Goal: Information Seeking & Learning: Learn about a topic

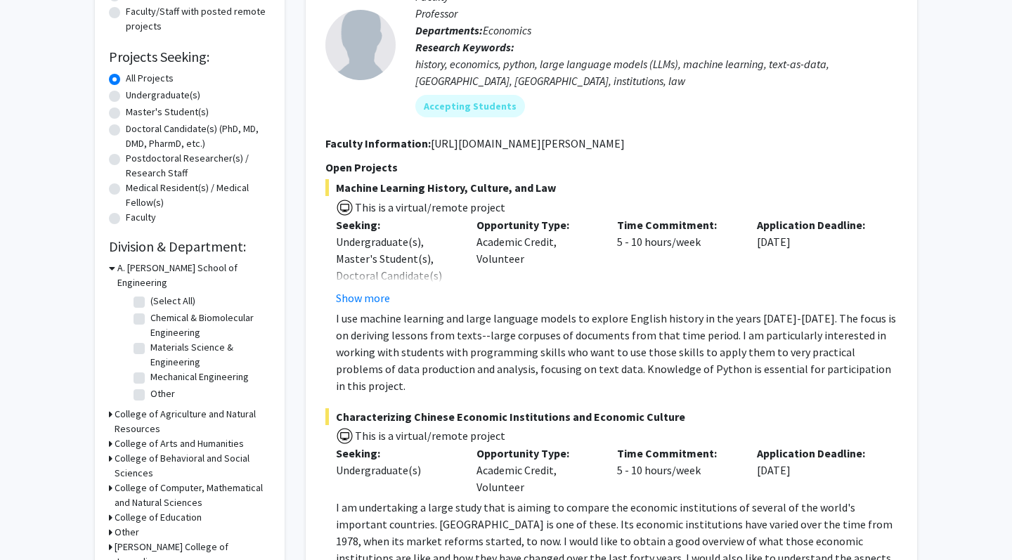
scroll to position [195, 0]
click at [111, 407] on icon at bounding box center [111, 414] width 4 height 15
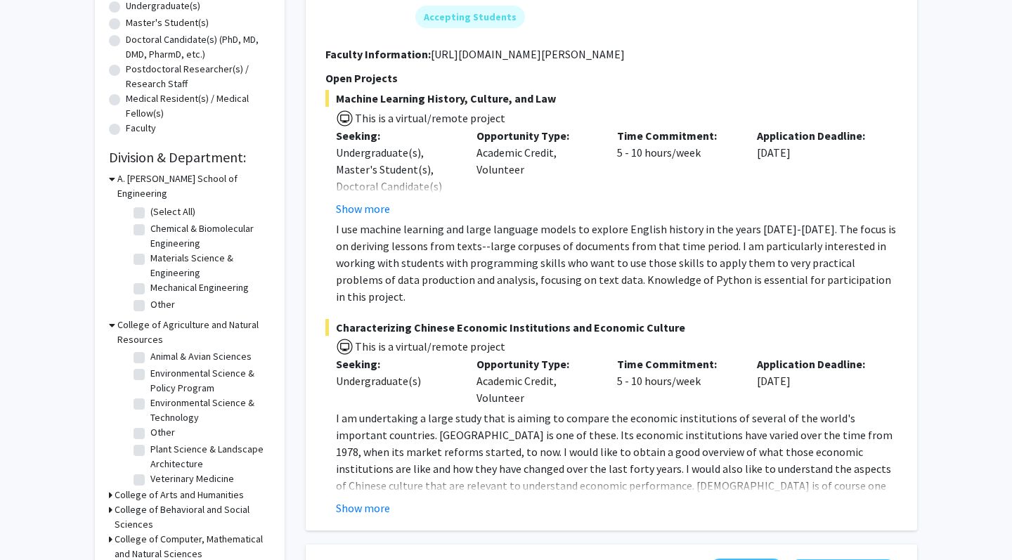
scroll to position [22, 0]
click at [150, 362] on label "Environmental Science & Policy Program" at bounding box center [208, 377] width 117 height 30
click at [150, 362] on input "Environmental Science & Policy Program" at bounding box center [154, 366] width 9 height 9
checkbox input "true"
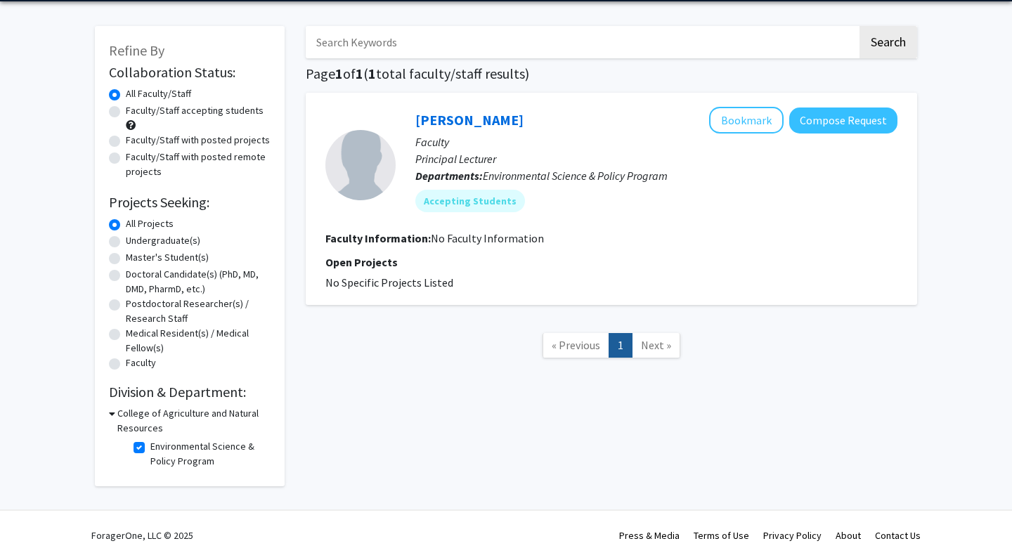
scroll to position [51, 0]
click at [150, 444] on label "Environmental Science & Policy Program" at bounding box center [208, 454] width 117 height 30
click at [150, 444] on input "Environmental Science & Policy Program" at bounding box center [154, 443] width 9 height 9
checkbox input "false"
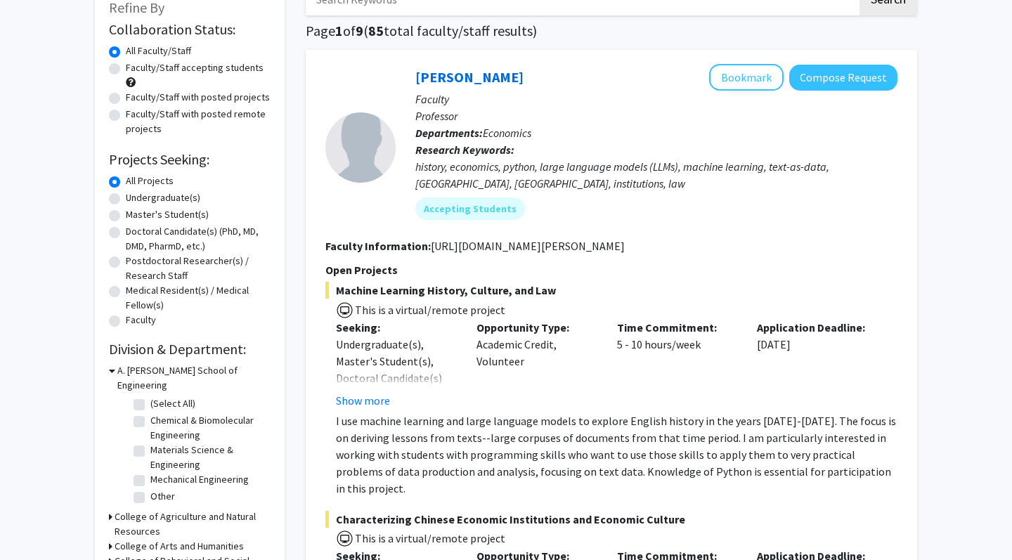
scroll to position [102, 0]
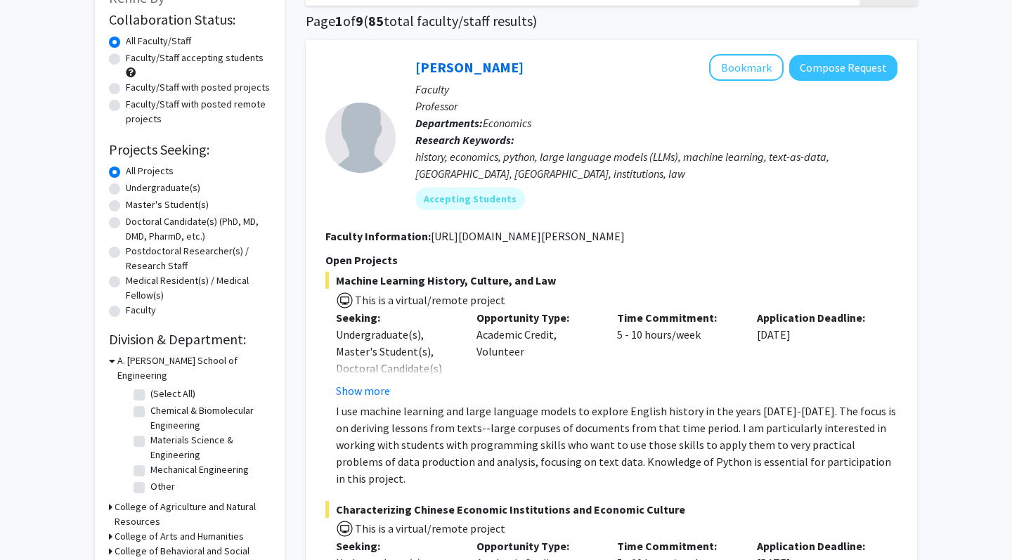
click at [112, 362] on icon at bounding box center [112, 361] width 6 height 15
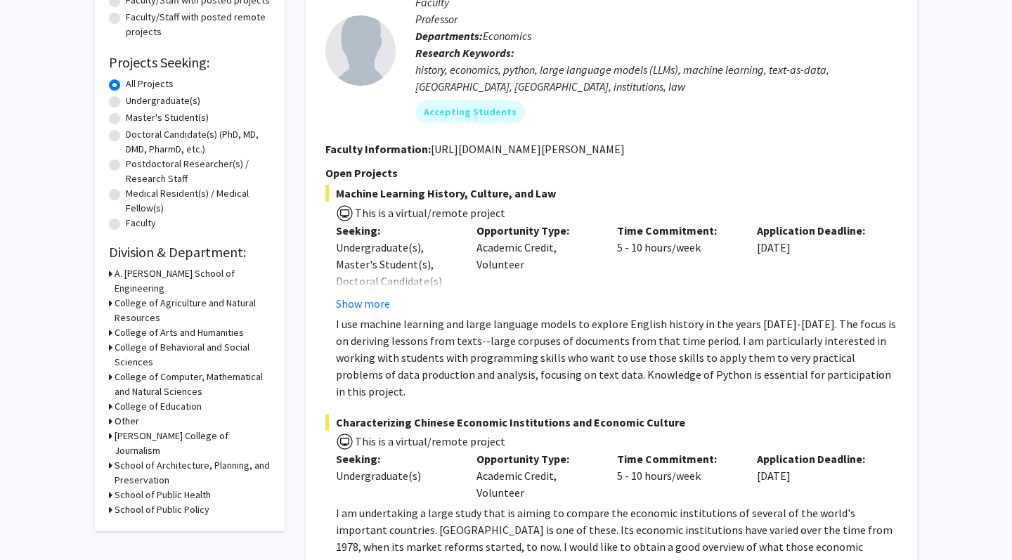
scroll to position [204, 0]
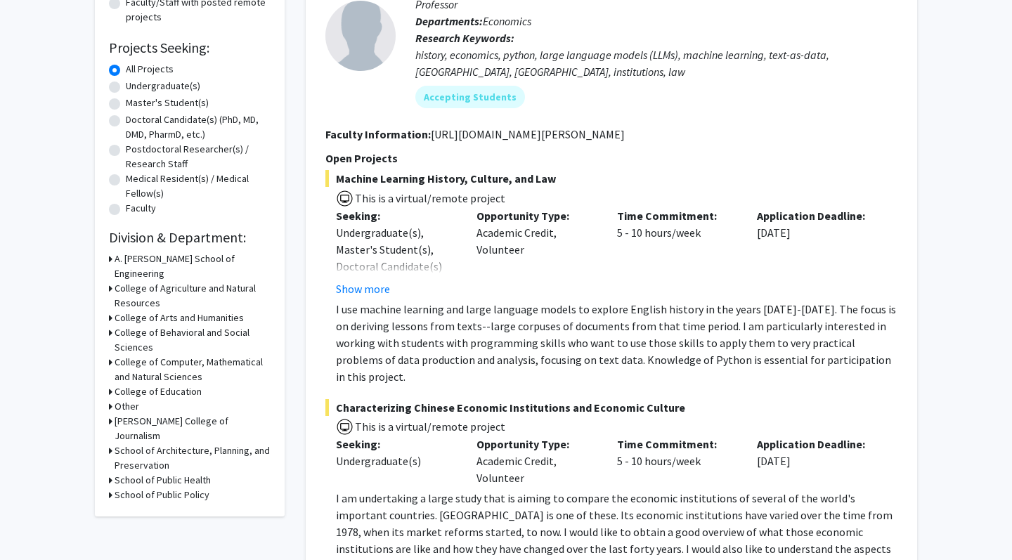
click at [141, 281] on h3 "College of Agriculture and Natural Resources" at bounding box center [193, 296] width 156 height 30
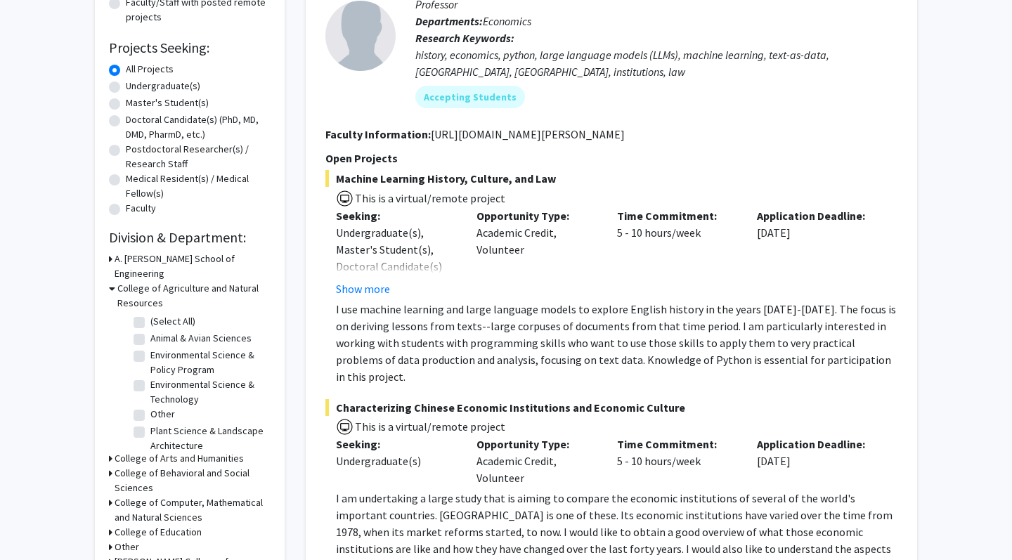
click at [155, 314] on label "(Select All)" at bounding box center [172, 321] width 45 height 15
click at [155, 314] on input "(Select All)" at bounding box center [154, 318] width 9 height 9
checkbox input "true"
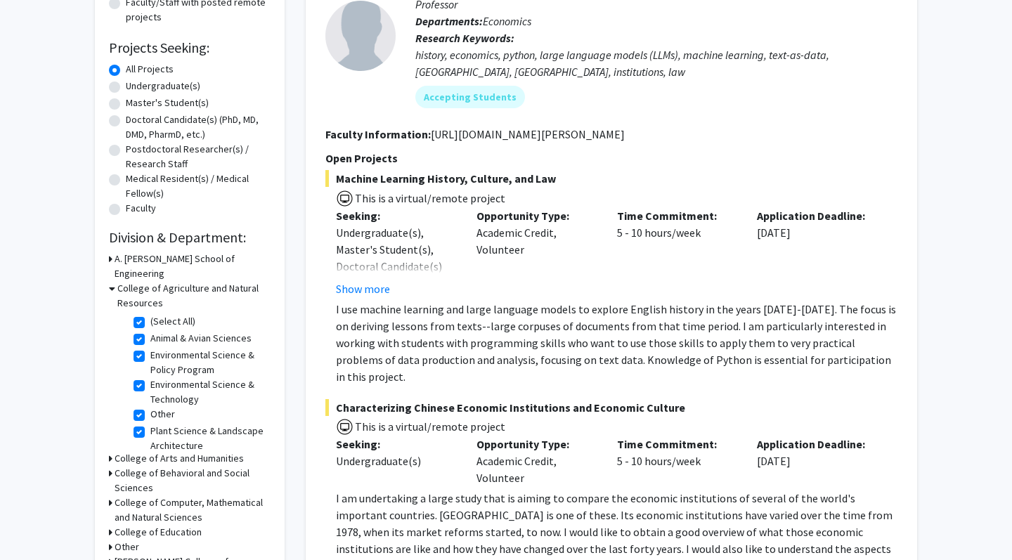
checkbox input "true"
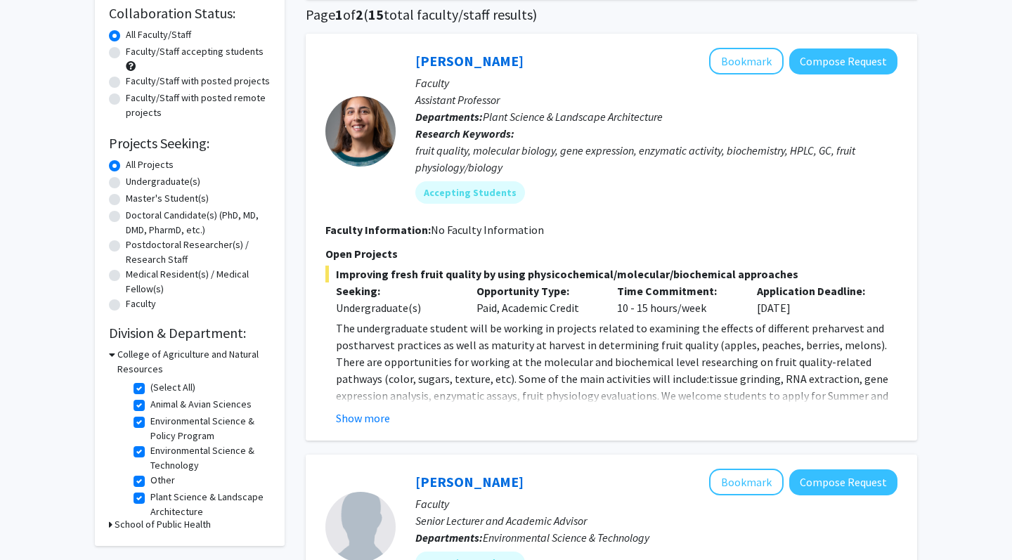
scroll to position [109, 0]
click at [378, 415] on button "Show more" at bounding box center [363, 417] width 54 height 17
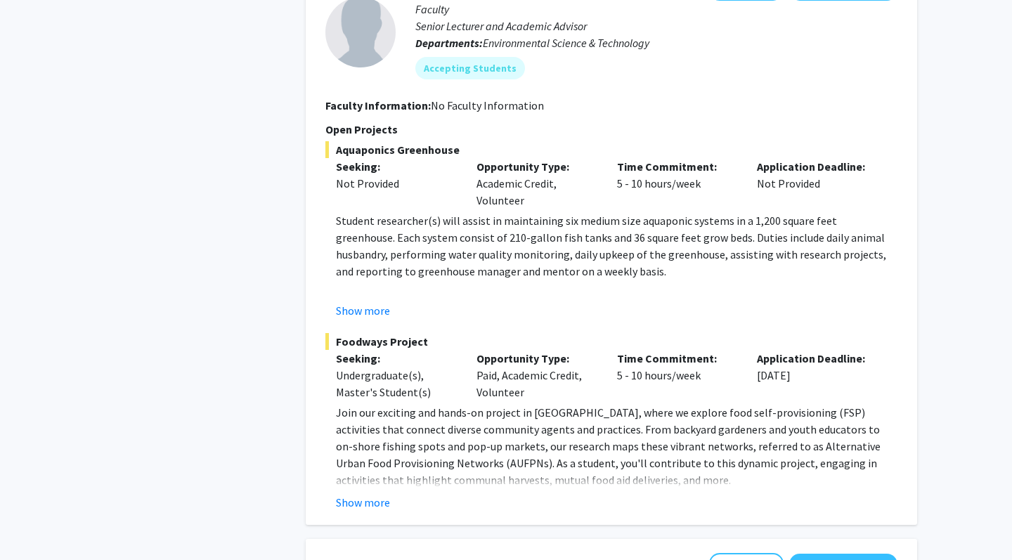
scroll to position [782, 0]
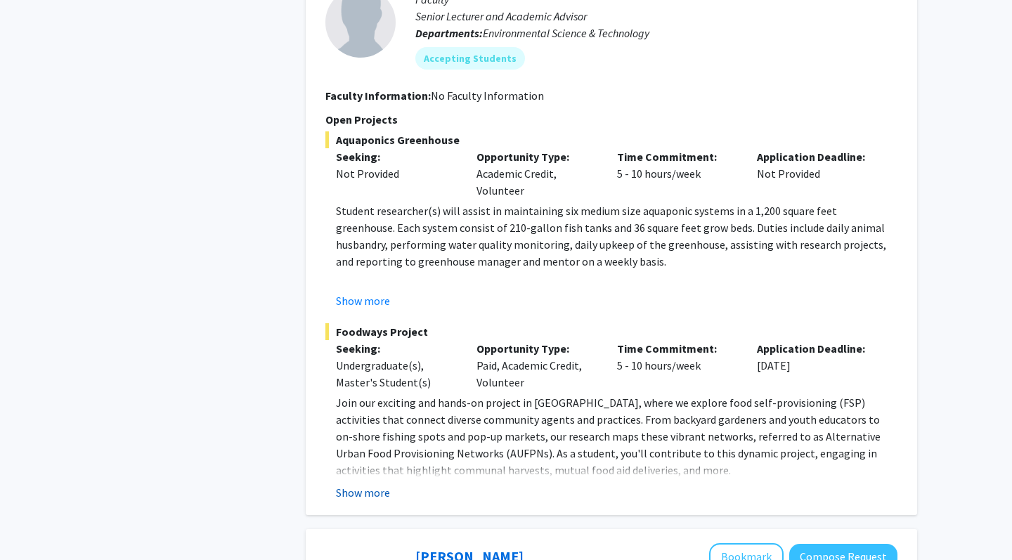
click at [354, 484] on button "Show more" at bounding box center [363, 492] width 54 height 17
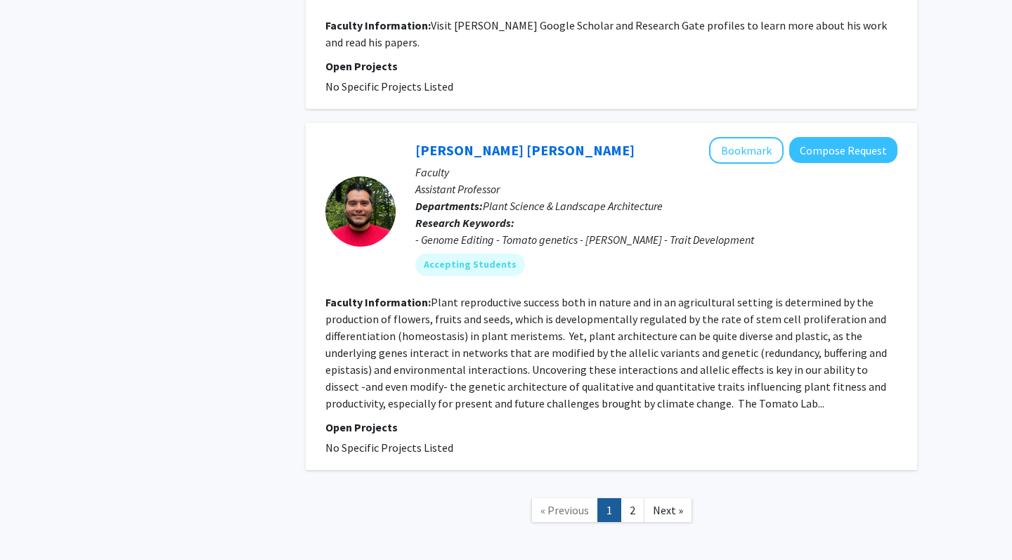
scroll to position [3594, 0]
click at [639, 499] on link "2" at bounding box center [633, 511] width 24 height 25
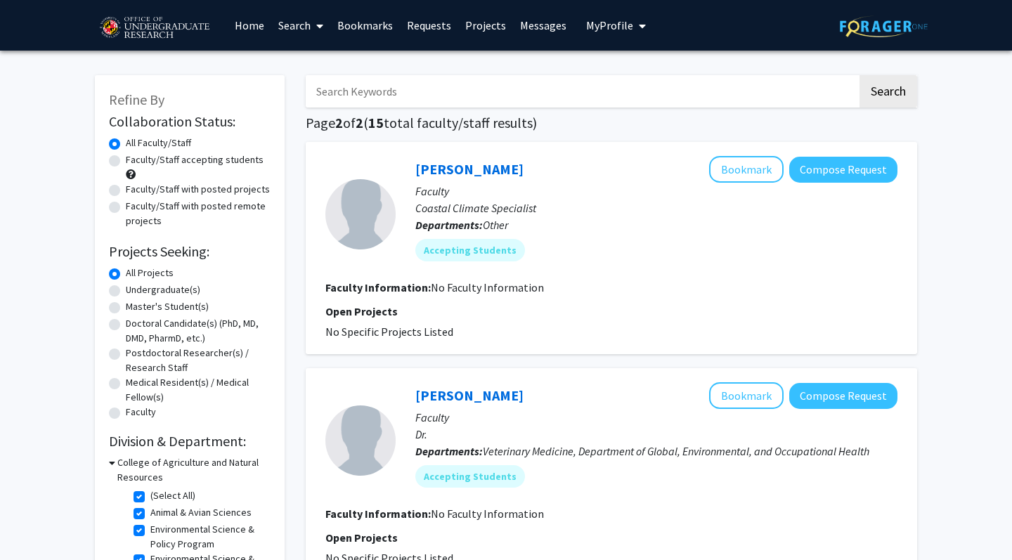
click at [250, 34] on link "Home" at bounding box center [250, 25] width 44 height 49
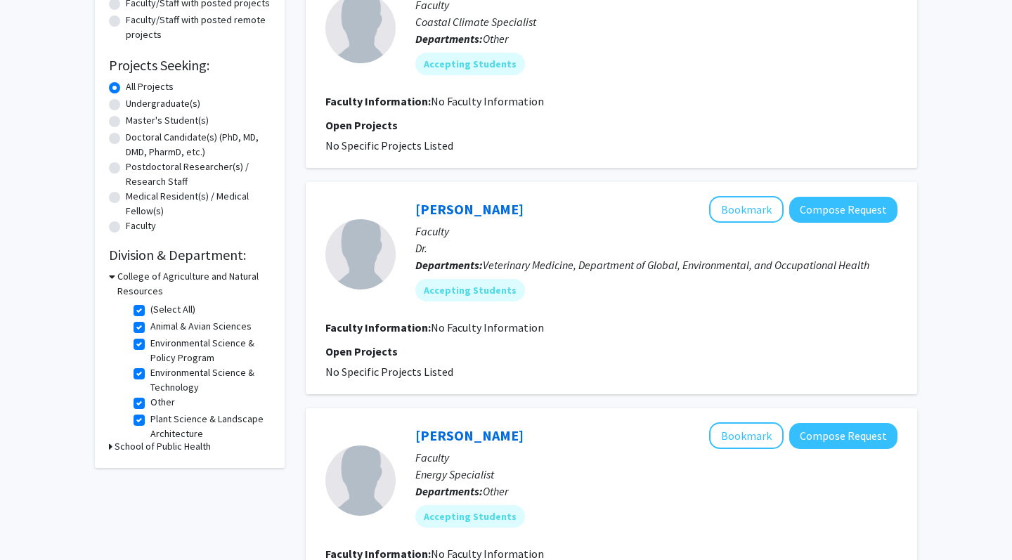
scroll to position [185, 0]
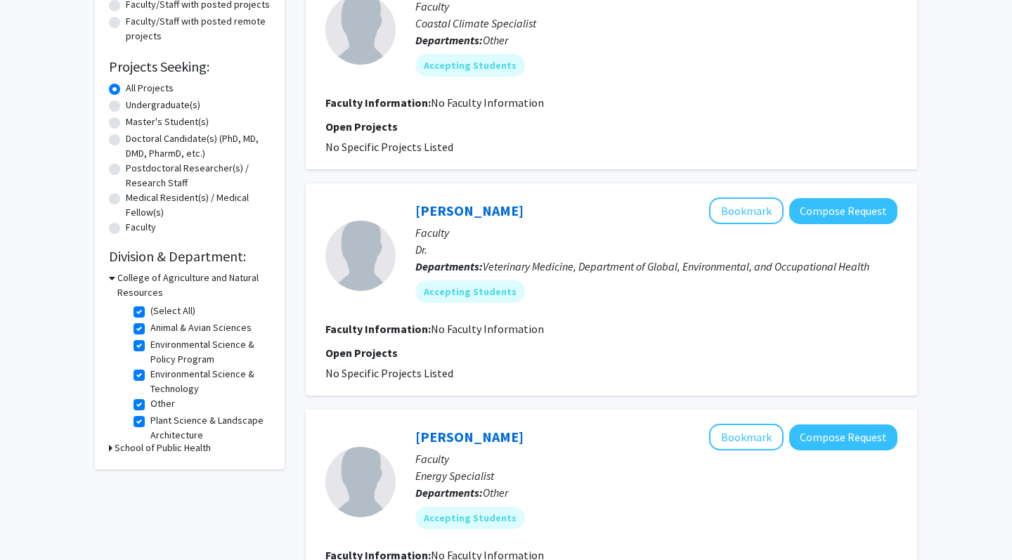
click at [155, 314] on label "(Select All)" at bounding box center [172, 311] width 45 height 15
click at [155, 313] on input "(Select All)" at bounding box center [154, 308] width 9 height 9
checkbox input "false"
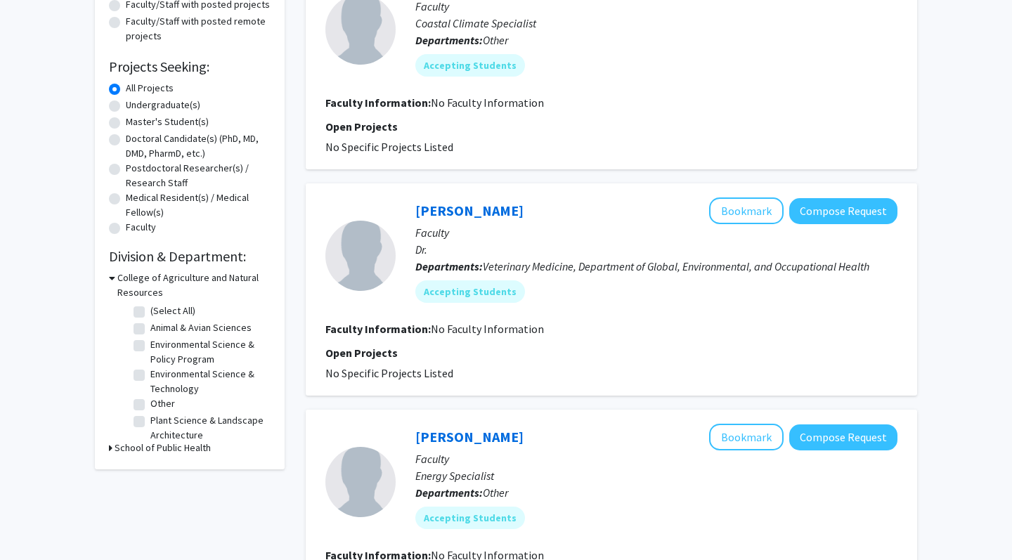
checkbox input "false"
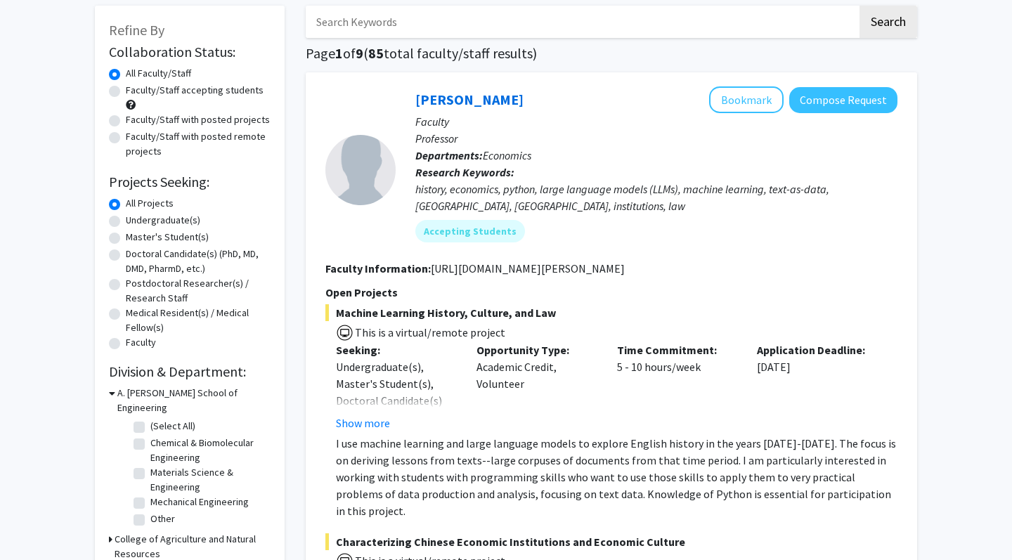
scroll to position [89, 0]
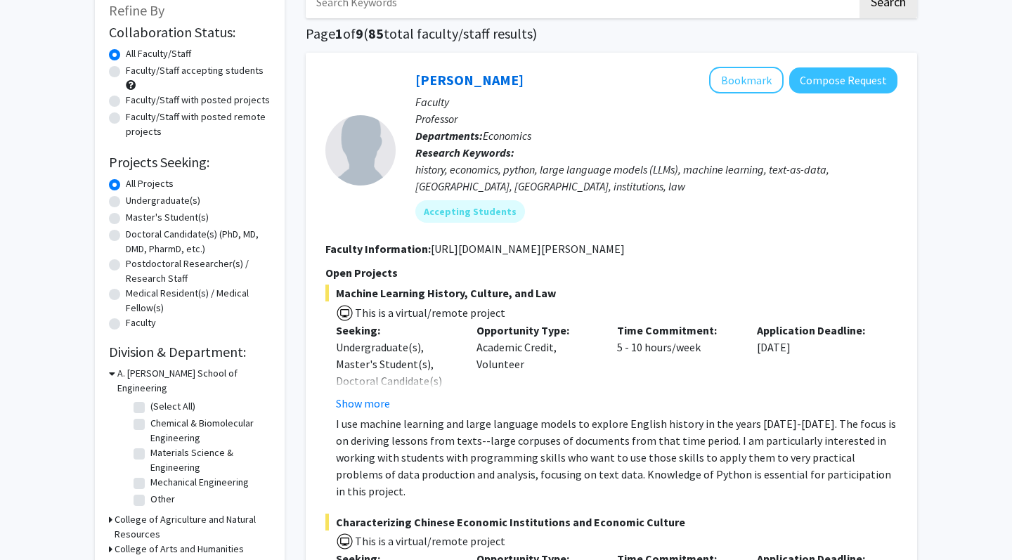
click at [164, 399] on label "(Select All)" at bounding box center [172, 406] width 45 height 15
click at [160, 399] on input "(Select All)" at bounding box center [154, 403] width 9 height 9
checkbox input "true"
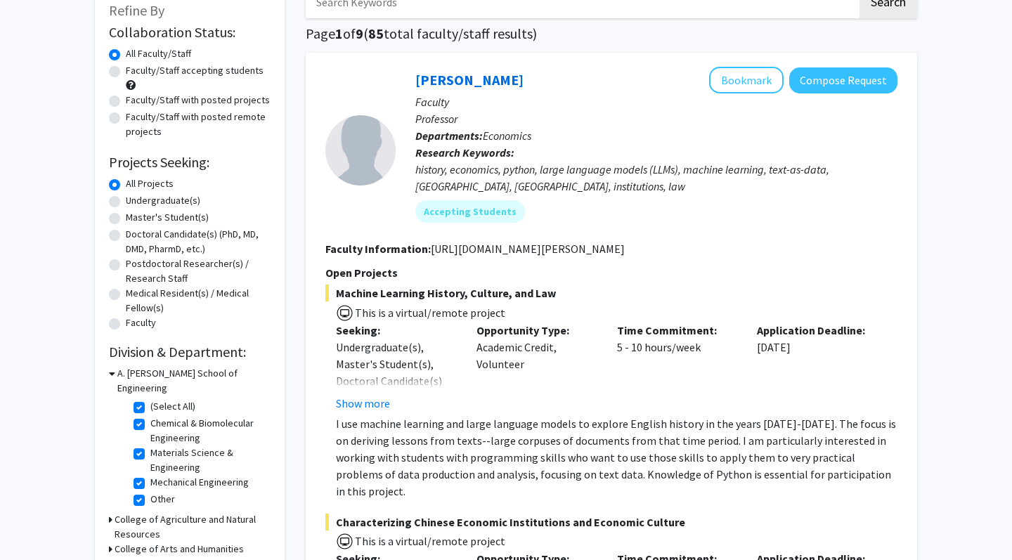
checkbox input "true"
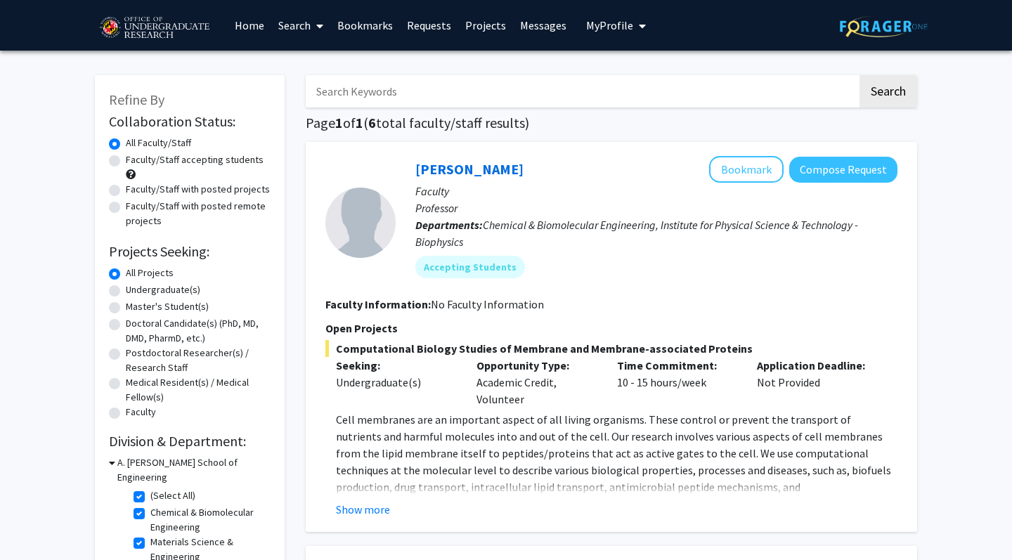
click at [119, 460] on h3 "A. [PERSON_NAME] School of Engineering" at bounding box center [193, 470] width 153 height 30
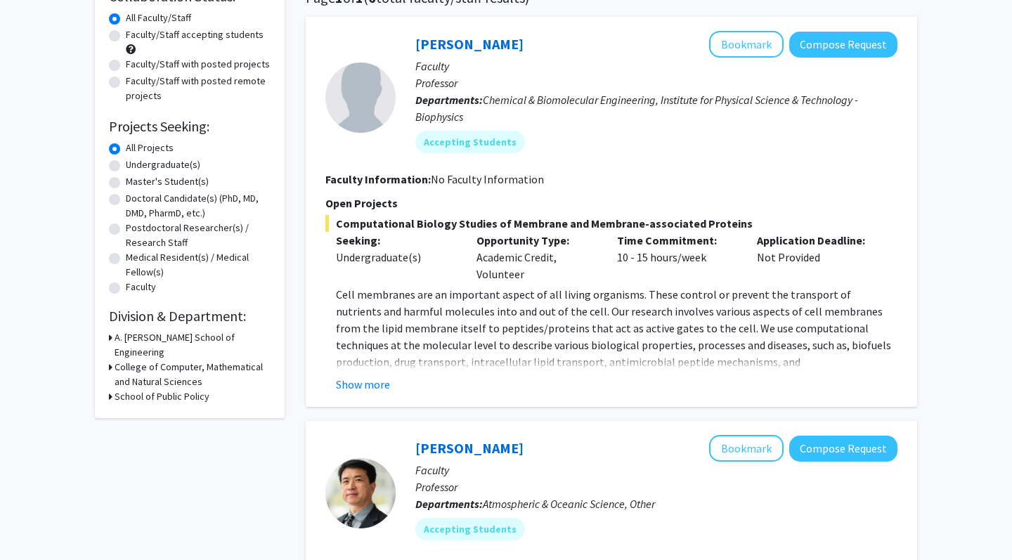
scroll to position [154, 0]
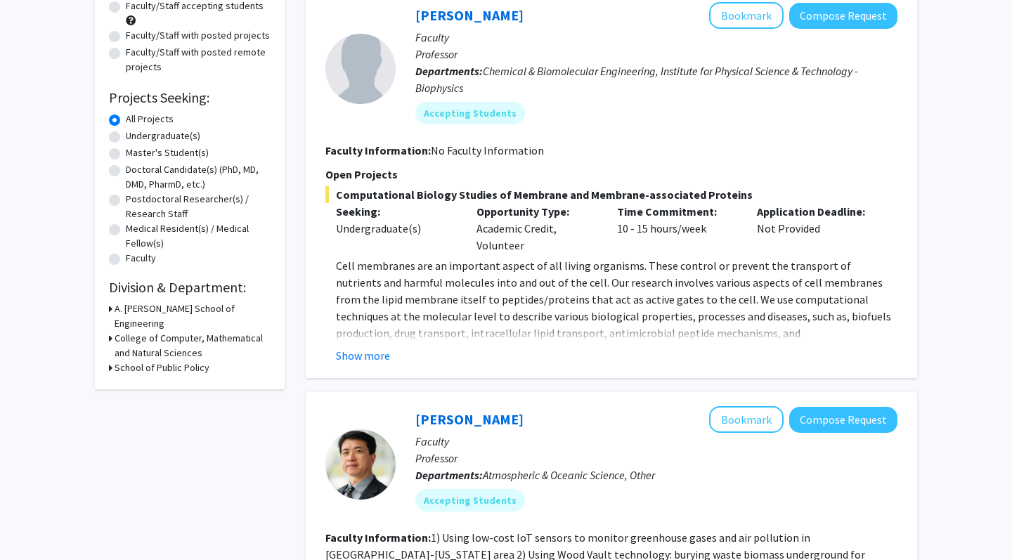
click at [112, 361] on div "School of Public Policy" at bounding box center [190, 368] width 162 height 15
click at [112, 361] on icon at bounding box center [111, 368] width 4 height 15
click at [112, 361] on icon at bounding box center [112, 368] width 6 height 15
click at [112, 331] on icon at bounding box center [111, 338] width 4 height 15
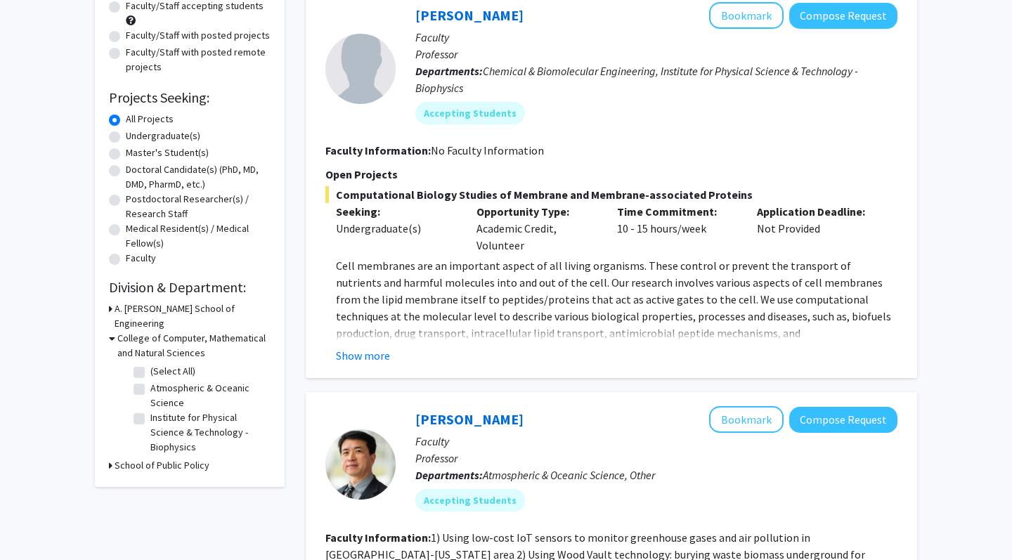
click at [112, 331] on icon at bounding box center [112, 338] width 6 height 15
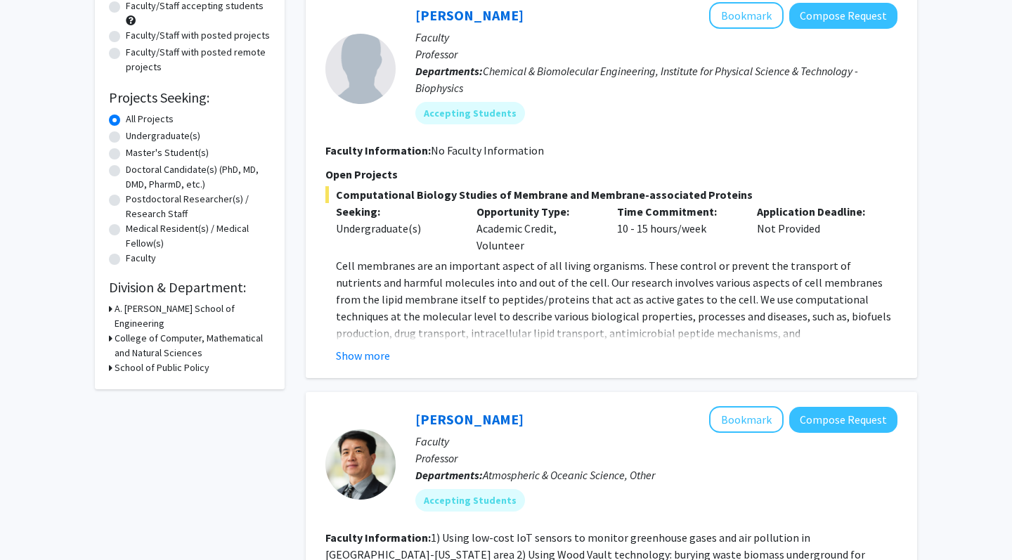
click at [112, 302] on div "Collaboration Status: Collaboration Status All Faculty/Staff Collaboration Stat…" at bounding box center [190, 165] width 162 height 419
click at [112, 316] on icon at bounding box center [111, 309] width 4 height 15
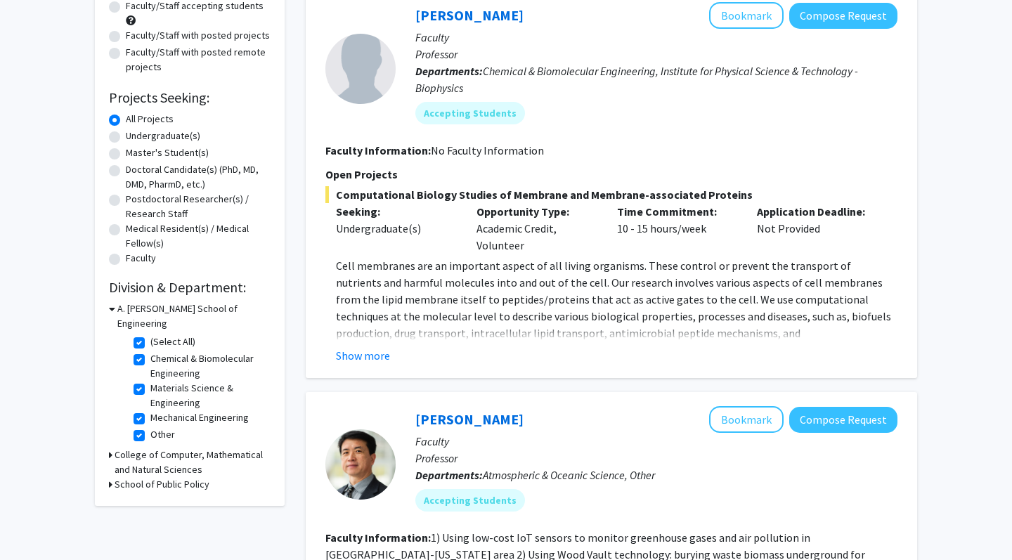
click at [112, 316] on icon at bounding box center [112, 309] width 6 height 15
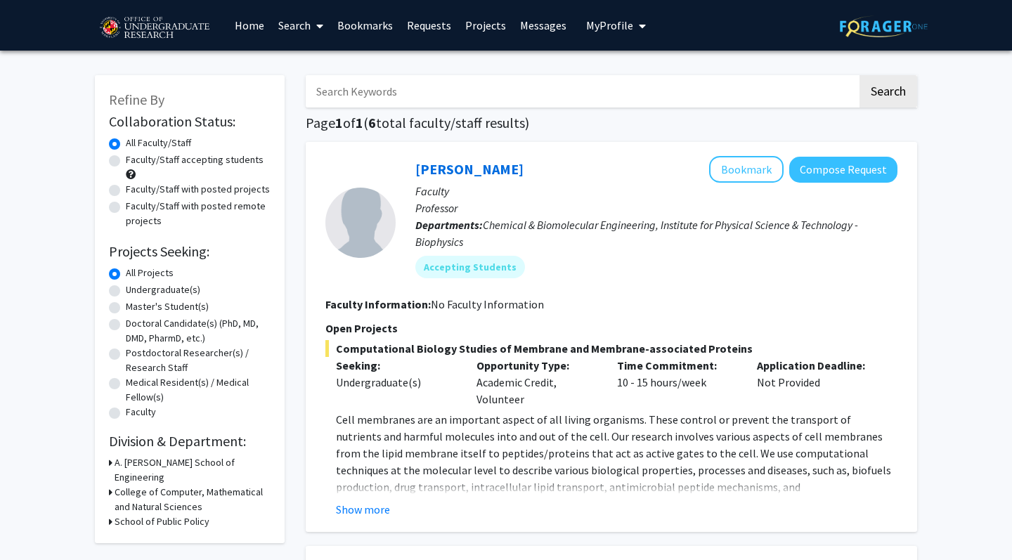
scroll to position [0, 0]
click at [312, 30] on span at bounding box center [317, 25] width 13 height 49
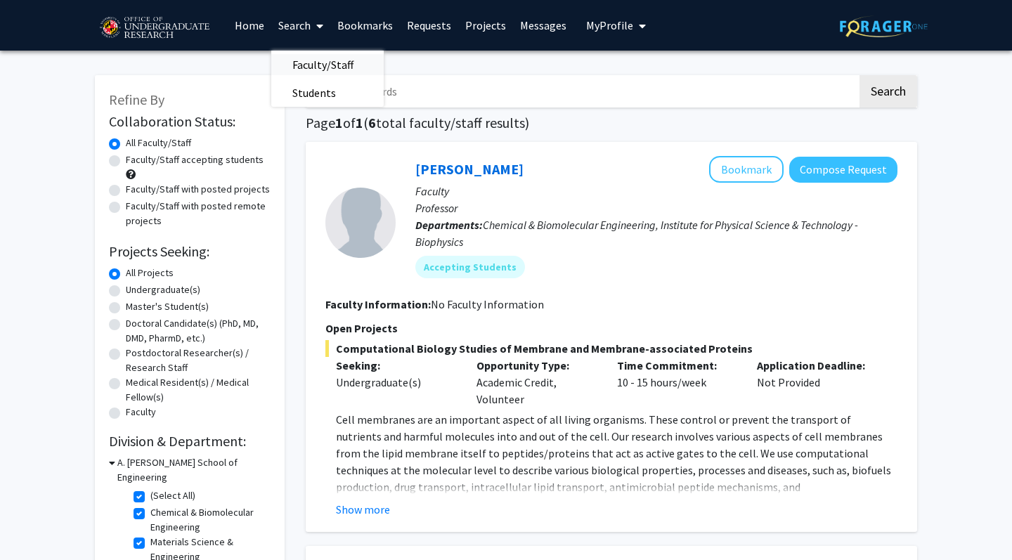
click at [314, 67] on span "Faculty/Staff" at bounding box center [322, 65] width 103 height 28
checkbox input "false"
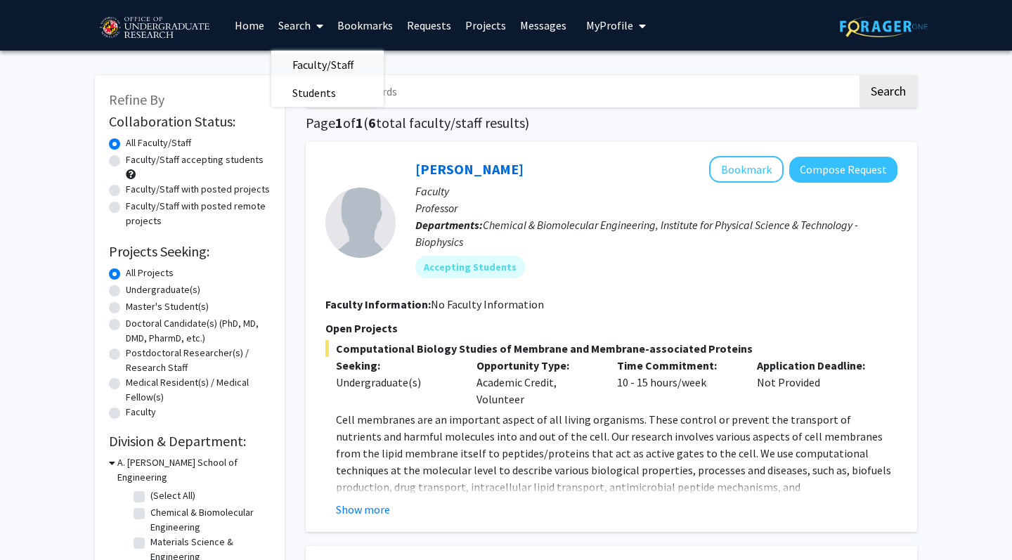
checkbox input "false"
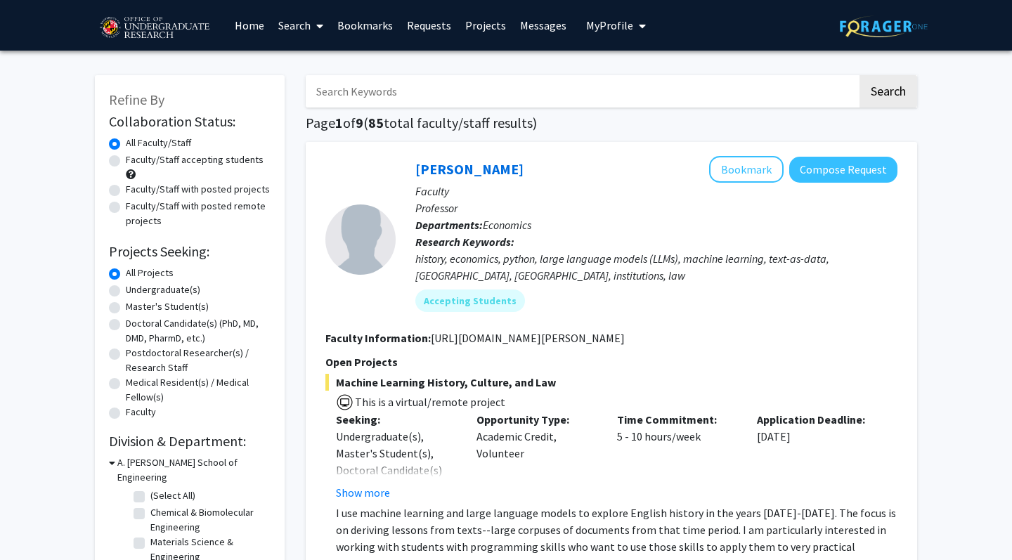
click at [240, 34] on link "Home" at bounding box center [250, 25] width 44 height 49
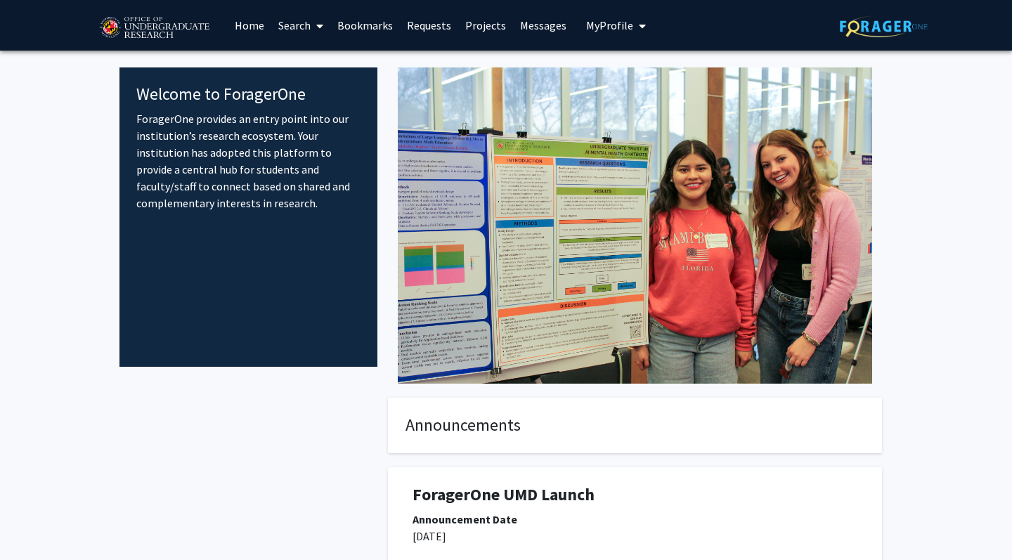
click at [292, 40] on link "Search" at bounding box center [300, 25] width 59 height 49
click at [316, 62] on span "Faculty/Staff" at bounding box center [322, 65] width 103 height 28
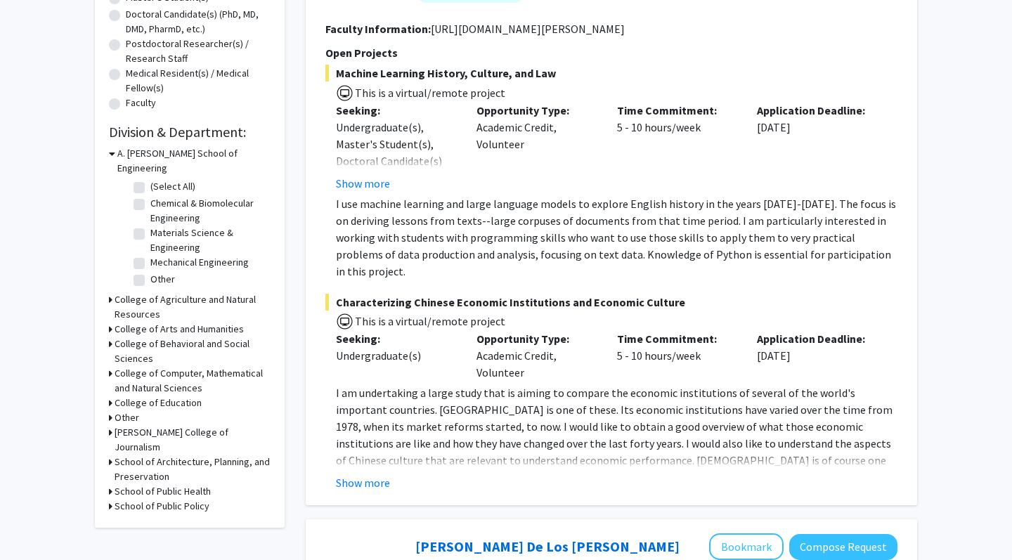
scroll to position [314, 0]
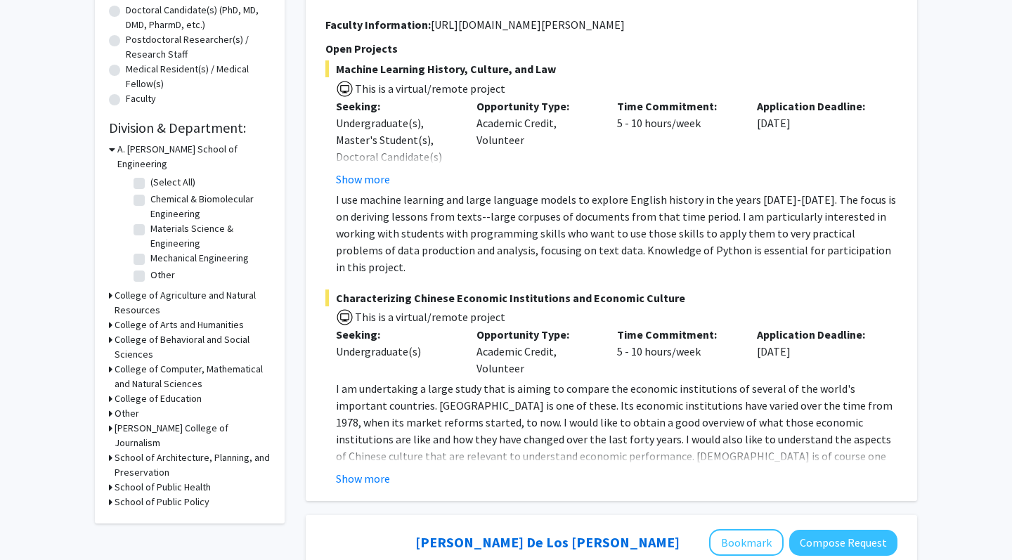
click at [127, 406] on h3 "Other" at bounding box center [127, 413] width 25 height 15
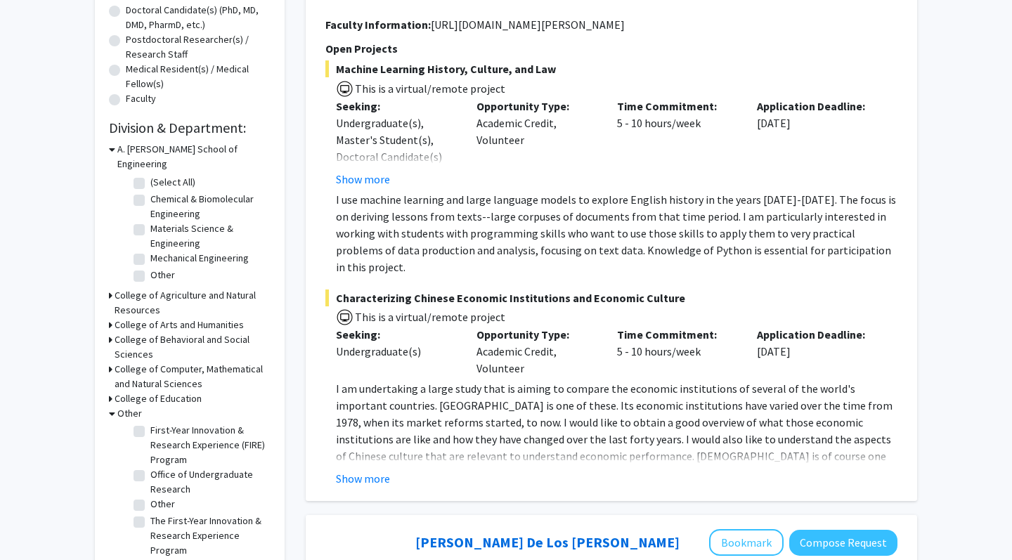
scroll to position [18, 0]
click at [126, 406] on h3 "Other" at bounding box center [129, 413] width 25 height 15
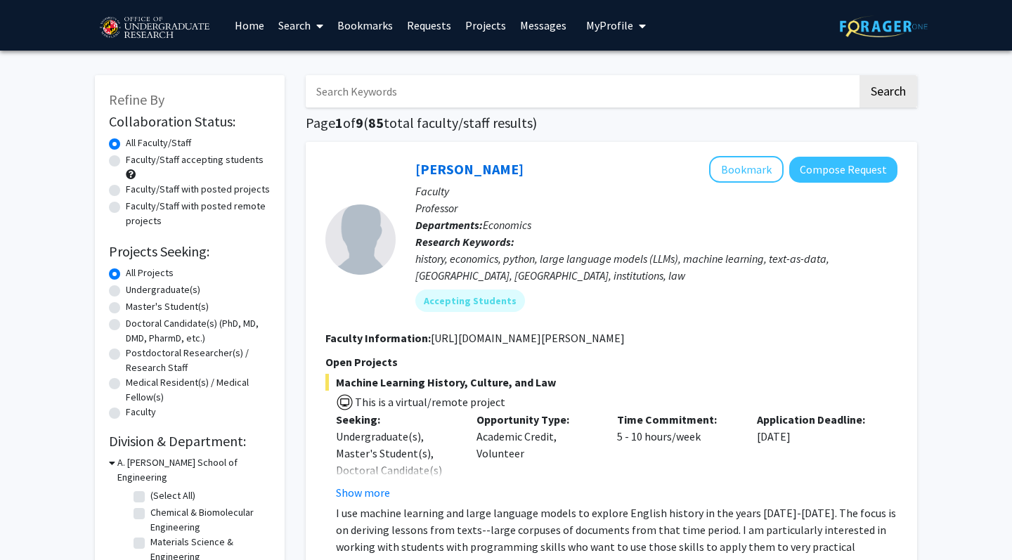
scroll to position [0, 0]
click at [242, 34] on link "Home" at bounding box center [250, 25] width 44 height 49
